Goal: Task Accomplishment & Management: Use online tool/utility

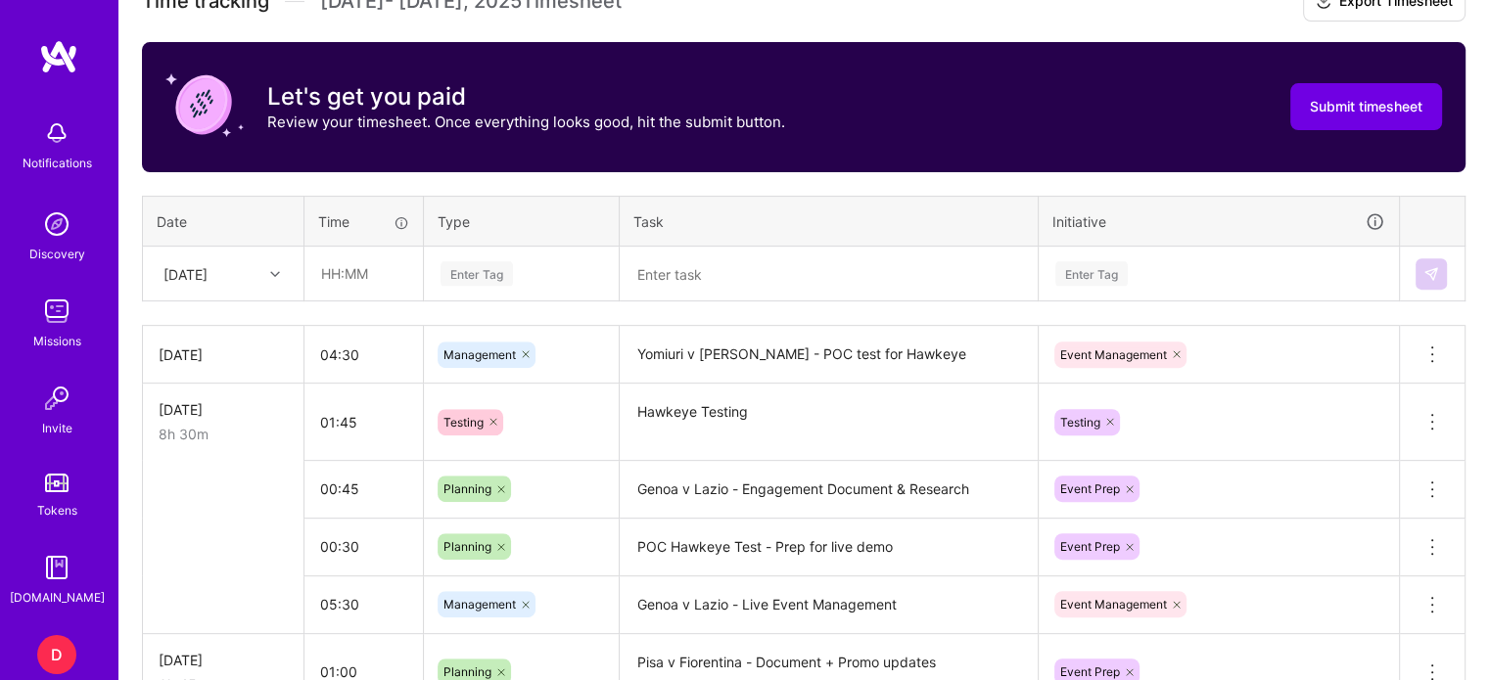
scroll to position [699, 0]
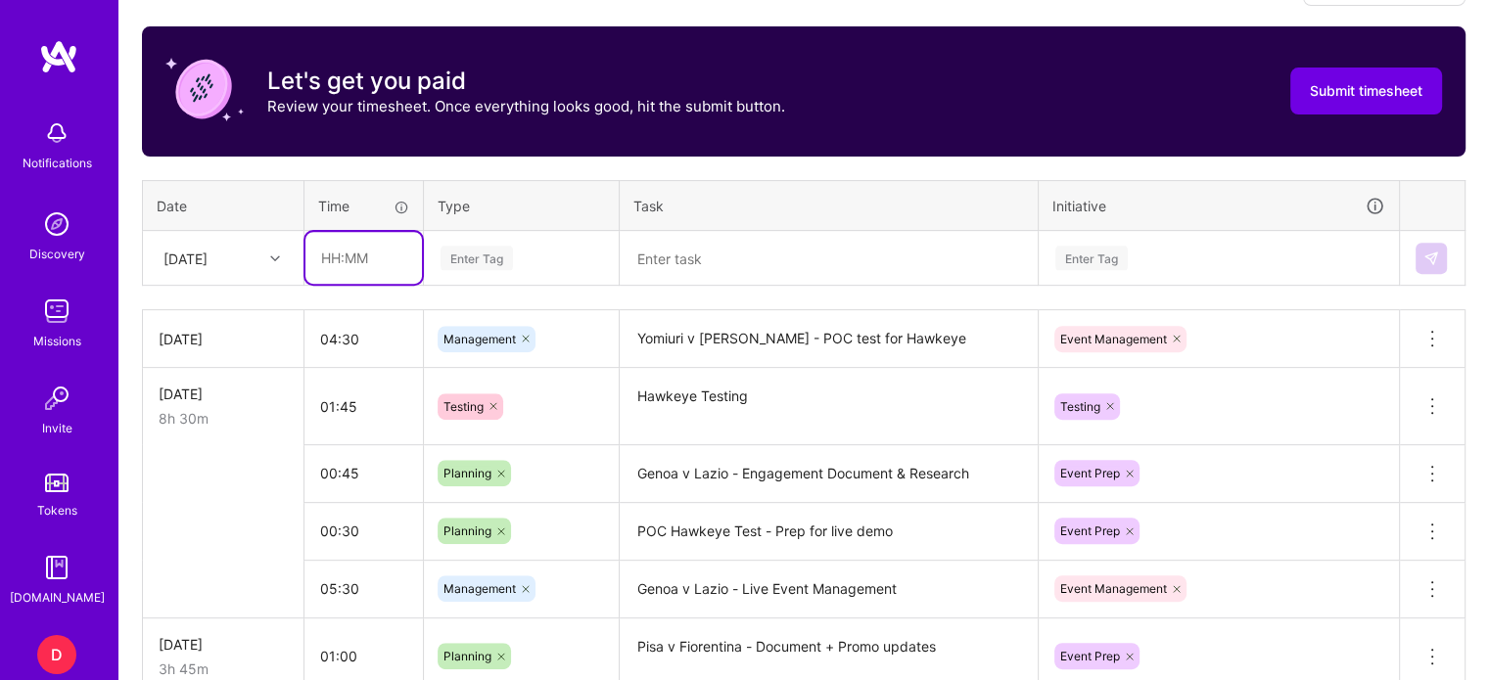
click at [336, 254] on input "text" at bounding box center [363, 258] width 116 height 52
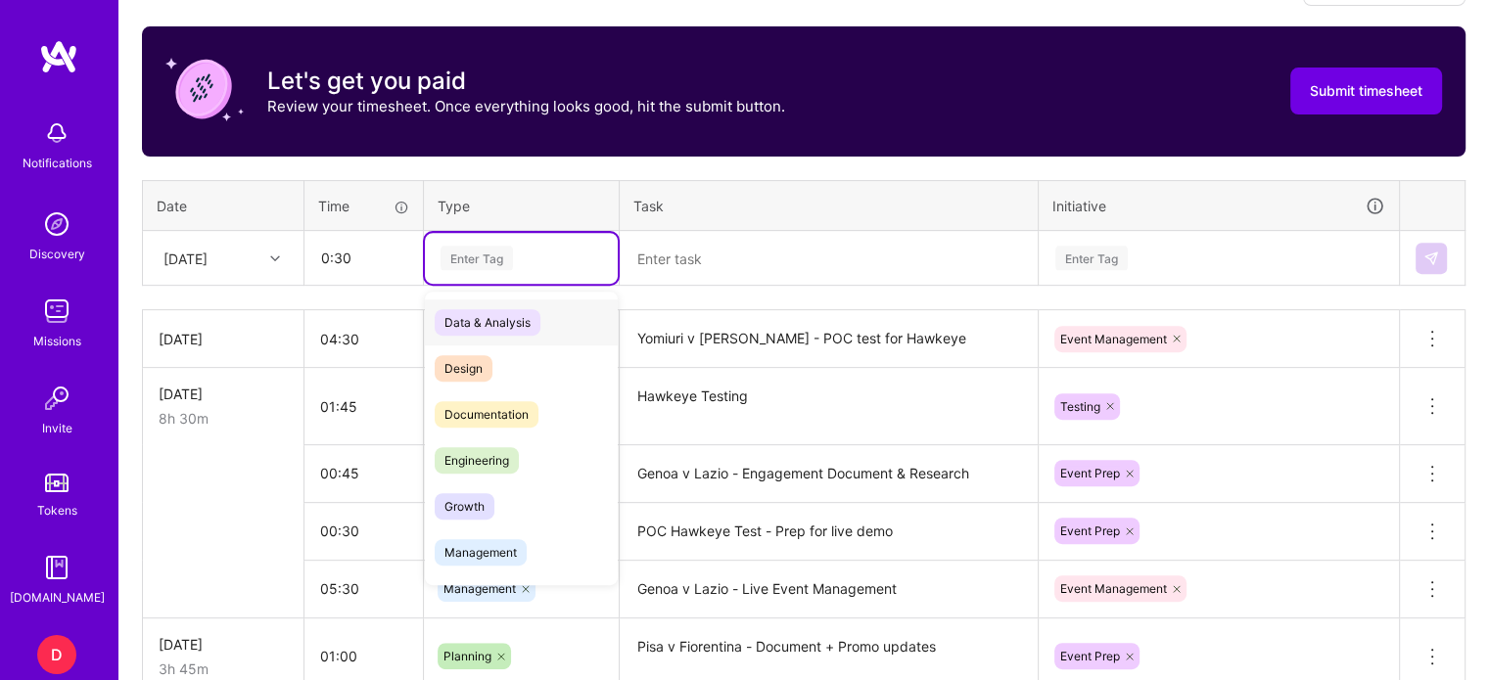
type input "00:30"
click at [485, 253] on div "Enter Tag" at bounding box center [476, 258] width 72 height 30
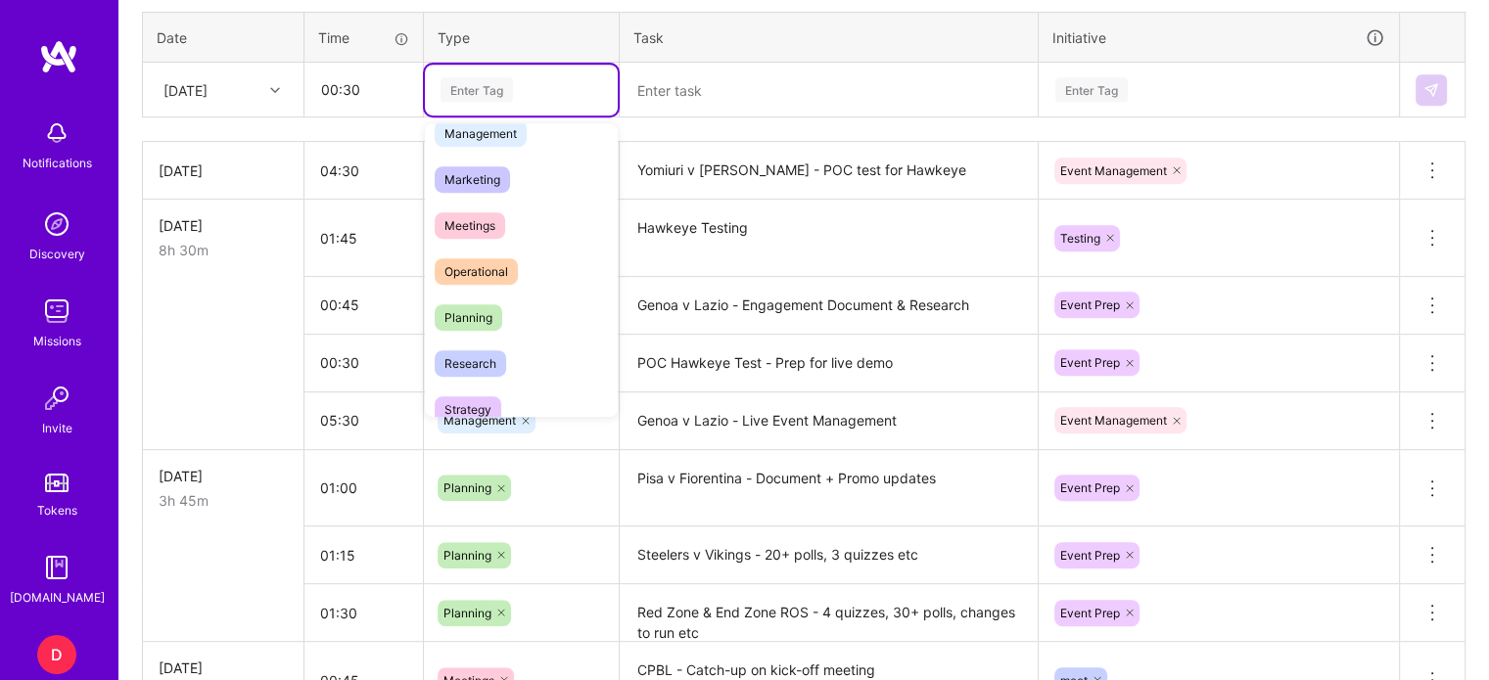
scroll to position [266, 0]
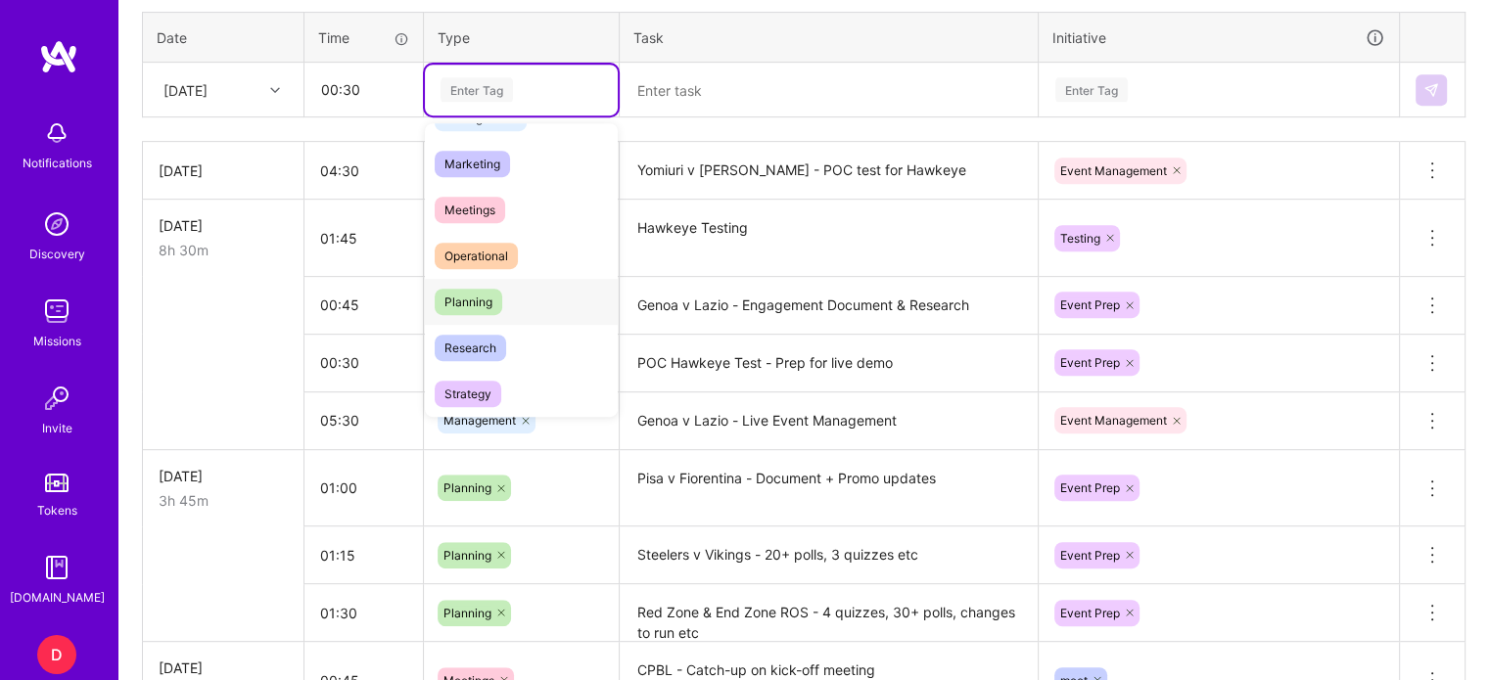
click at [479, 303] on span "Planning" at bounding box center [469, 302] width 68 height 26
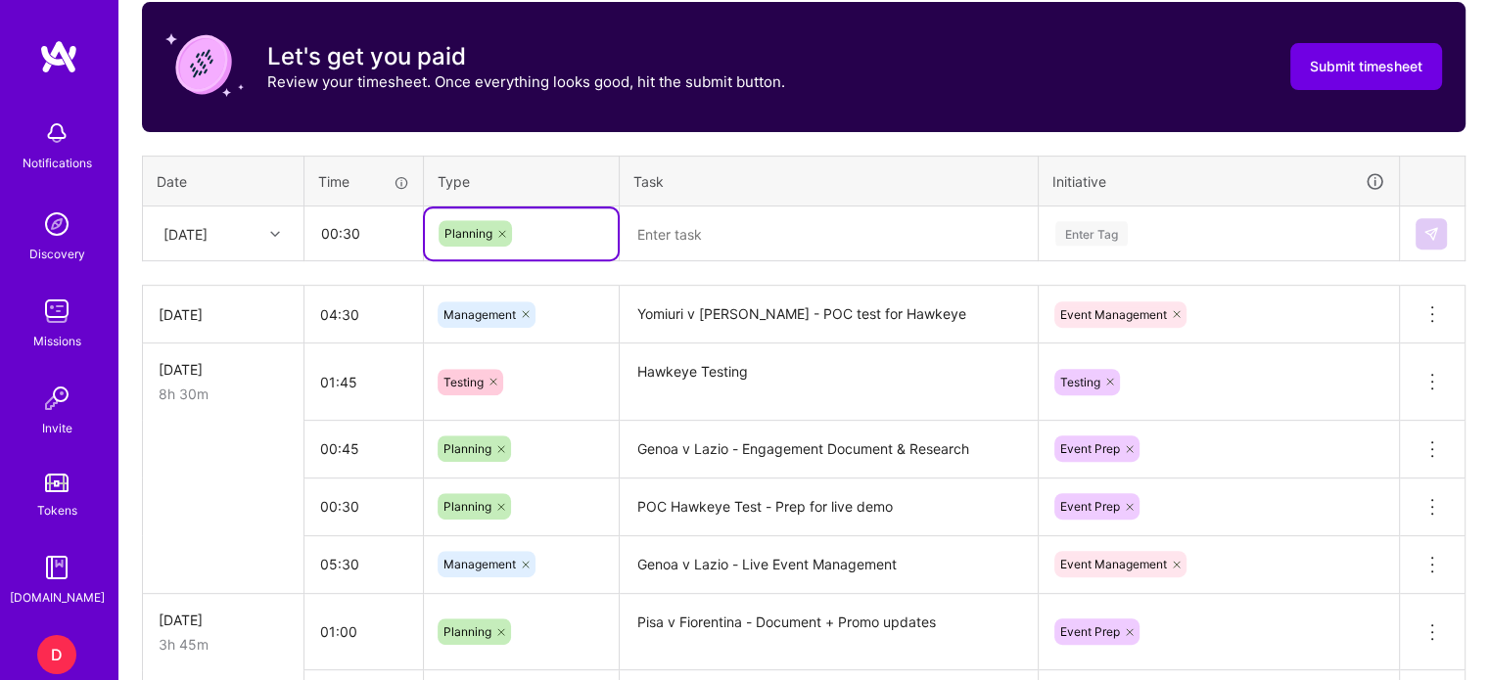
scroll to position [707, 0]
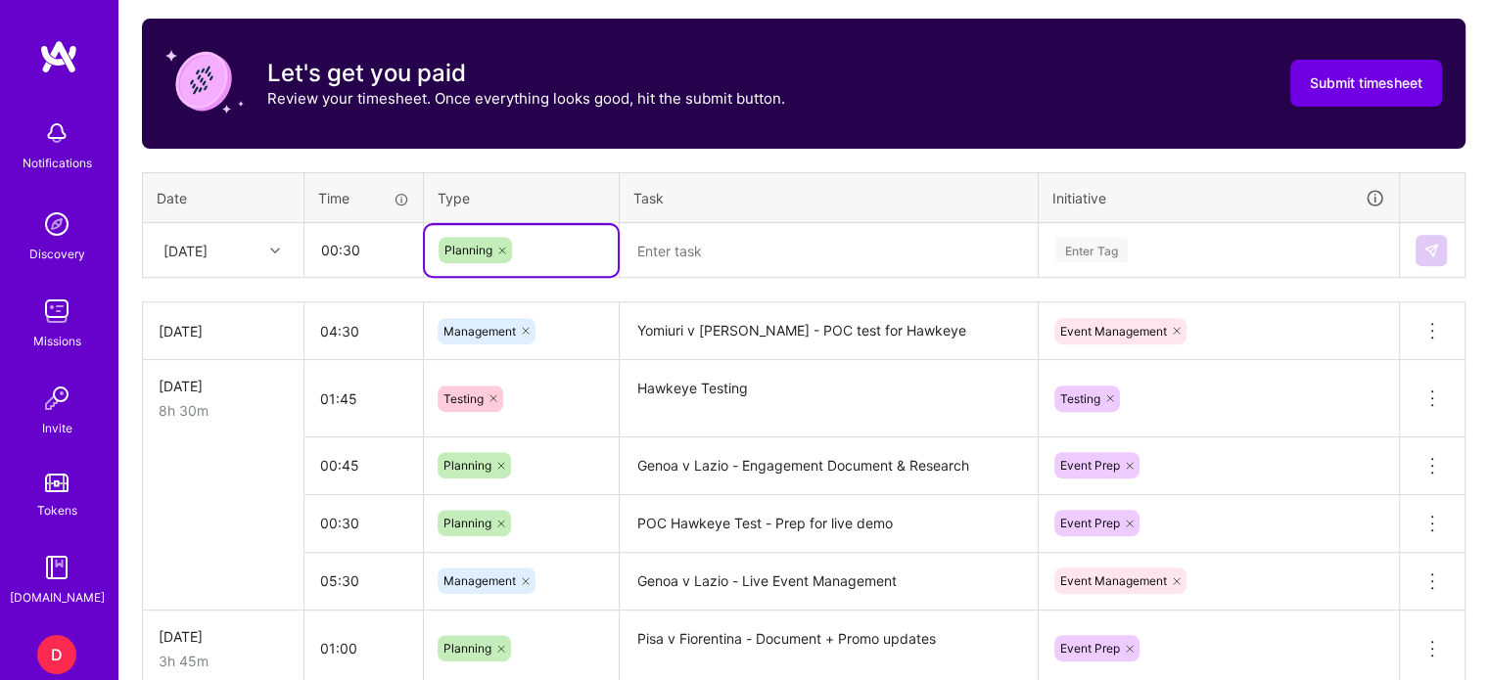
click at [659, 240] on textarea at bounding box center [828, 250] width 414 height 51
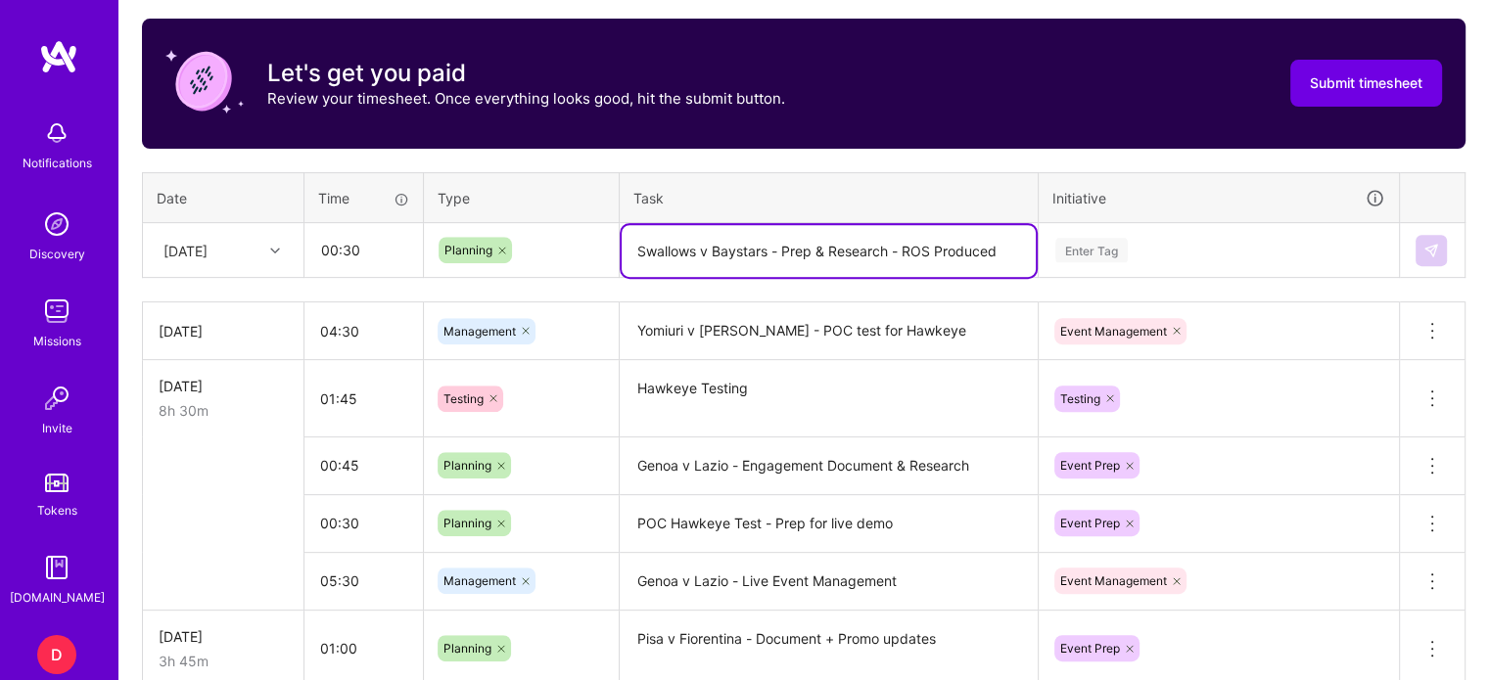
type textarea "Swallows v Baystars - Prep & Research - ROS Produced"
click at [1084, 241] on div "Enter Tag" at bounding box center [1091, 250] width 72 height 30
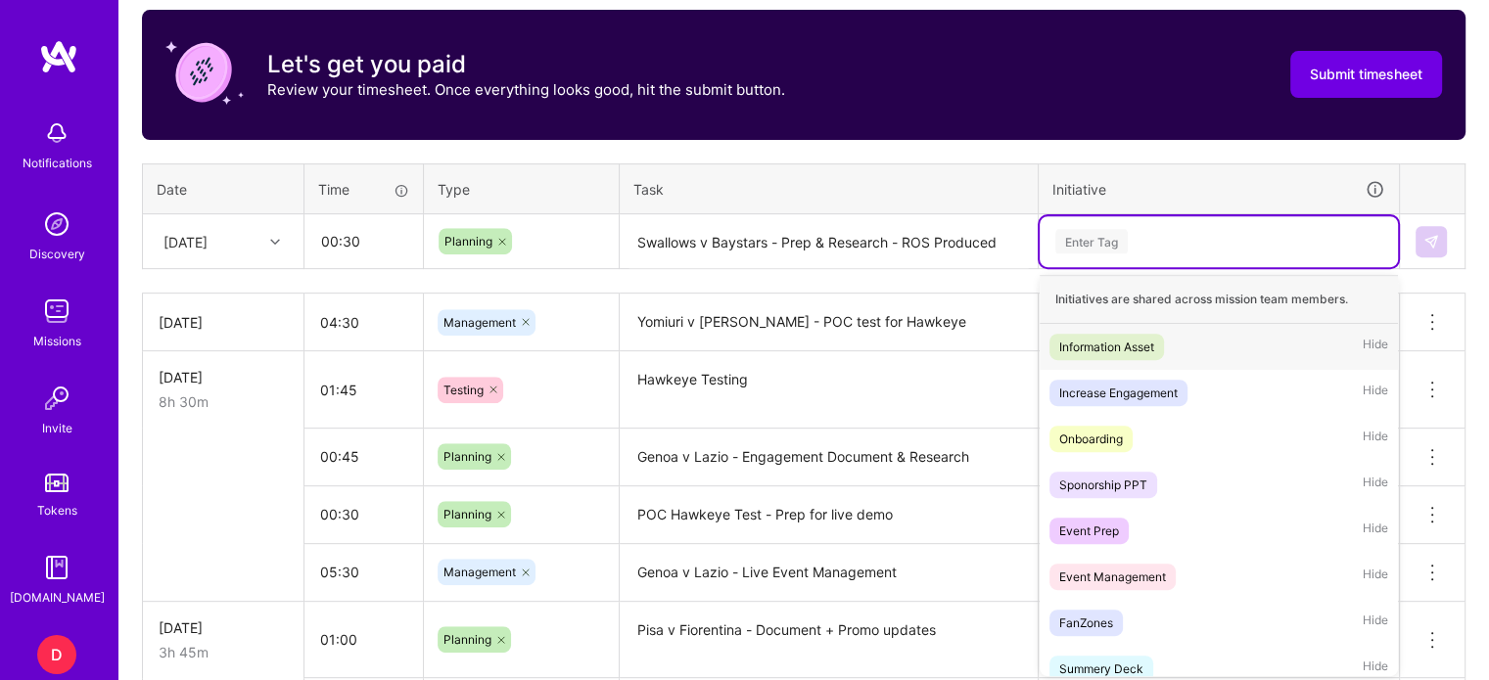
scroll to position [716, 0]
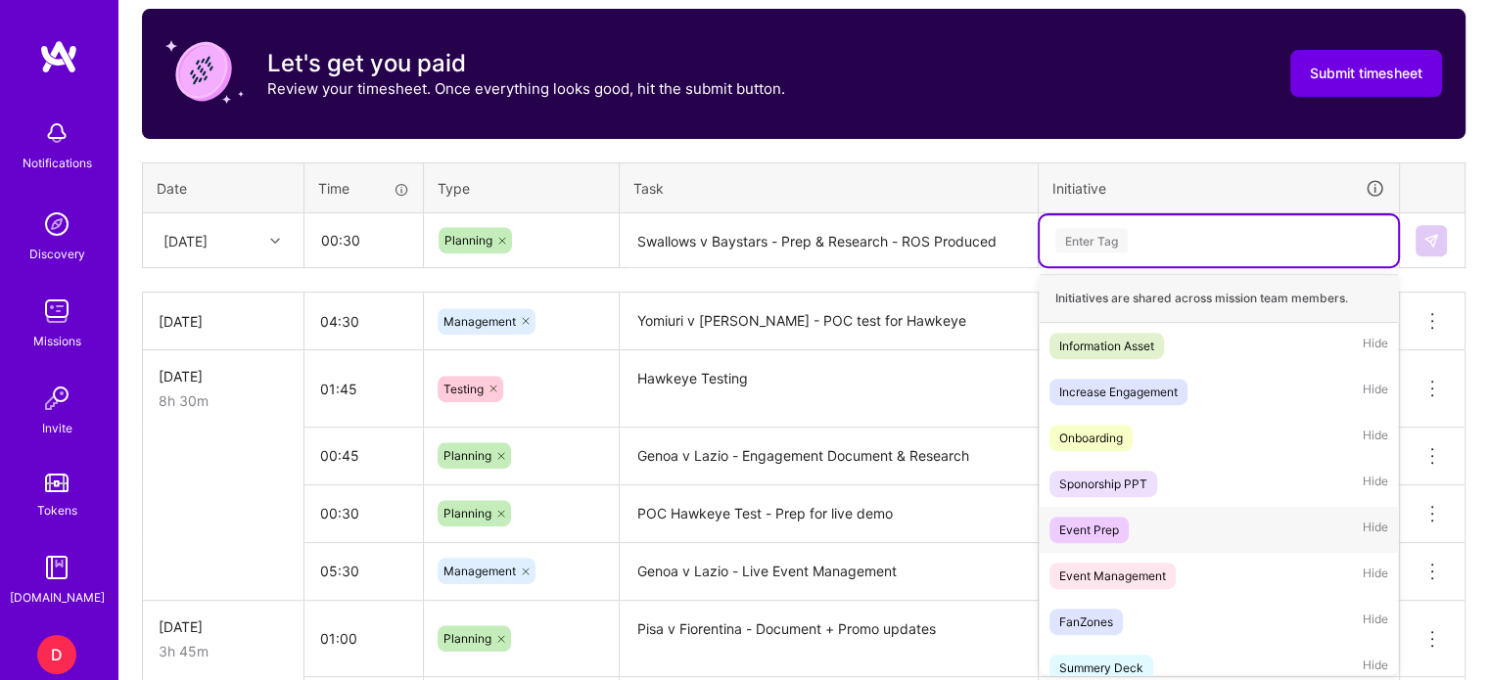
click at [1105, 533] on div "Event Prep" at bounding box center [1089, 530] width 60 height 21
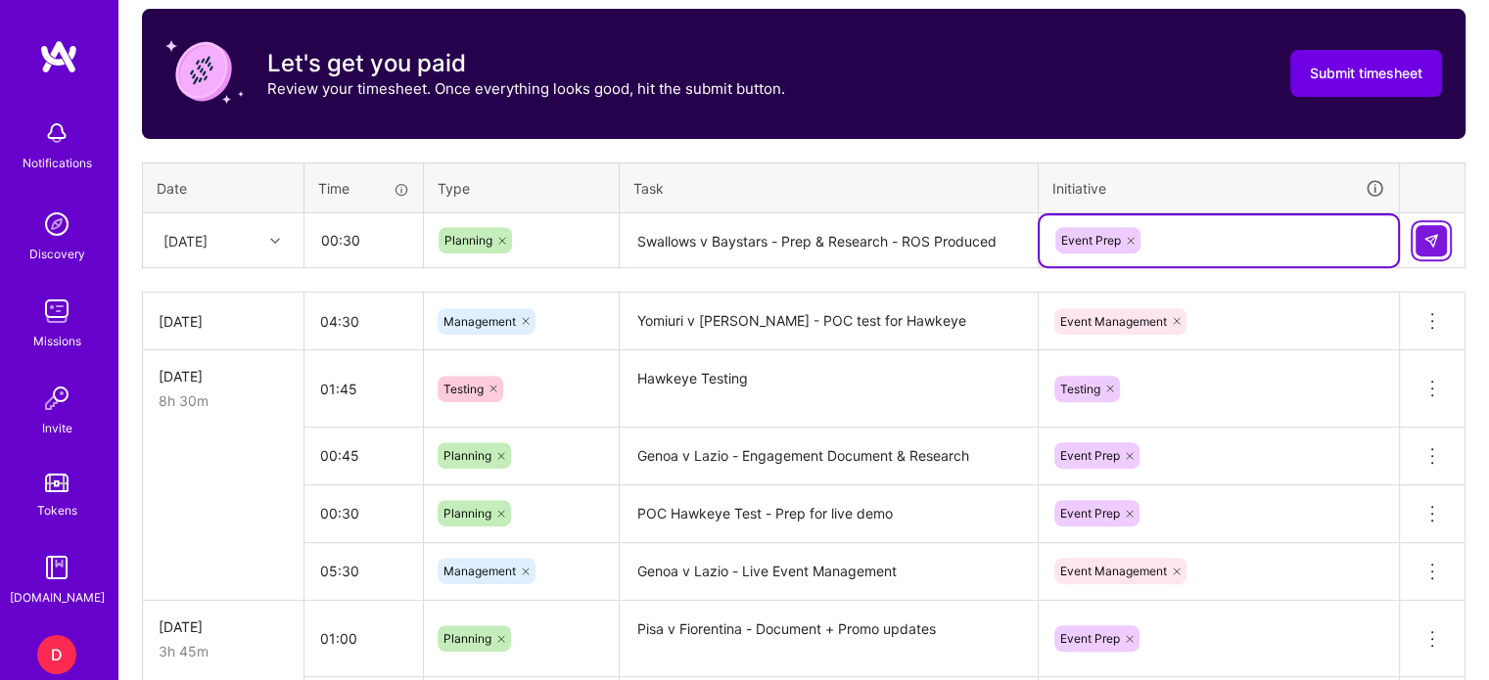
click at [1426, 241] on img at bounding box center [1431, 241] width 16 height 16
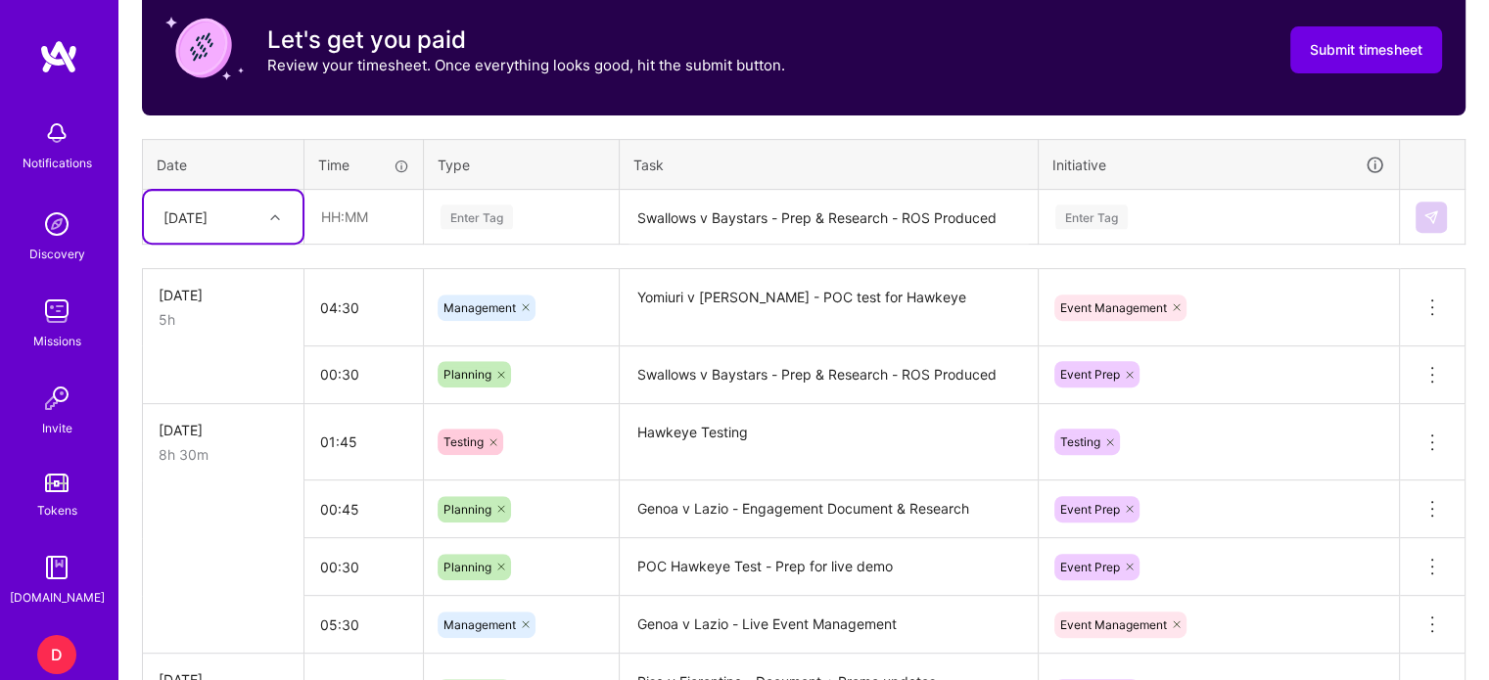
scroll to position [756, 0]
